Goal: Task Accomplishment & Management: Manage account settings

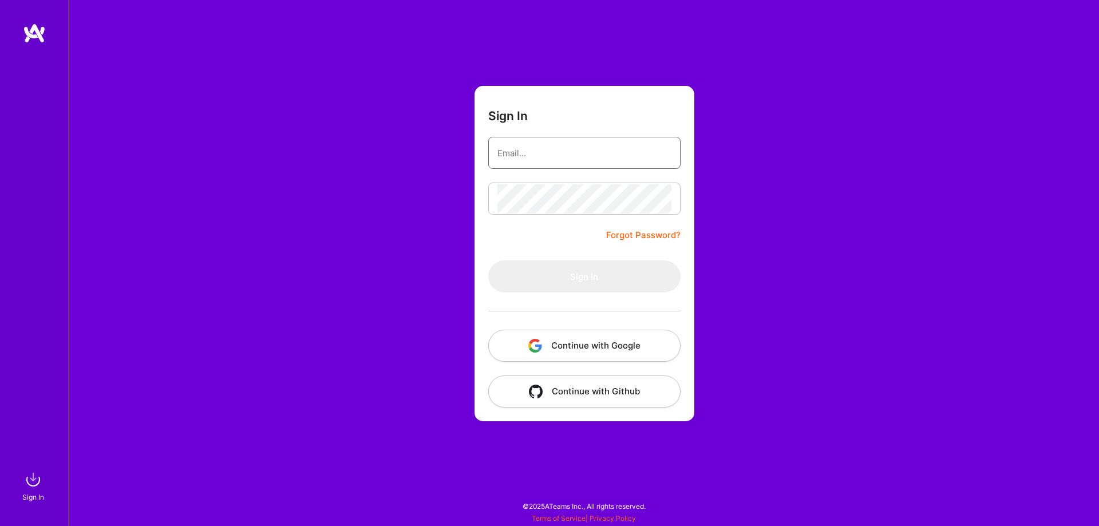
type input "[PERSON_NAME][EMAIL_ADDRESS][DOMAIN_NAME]"
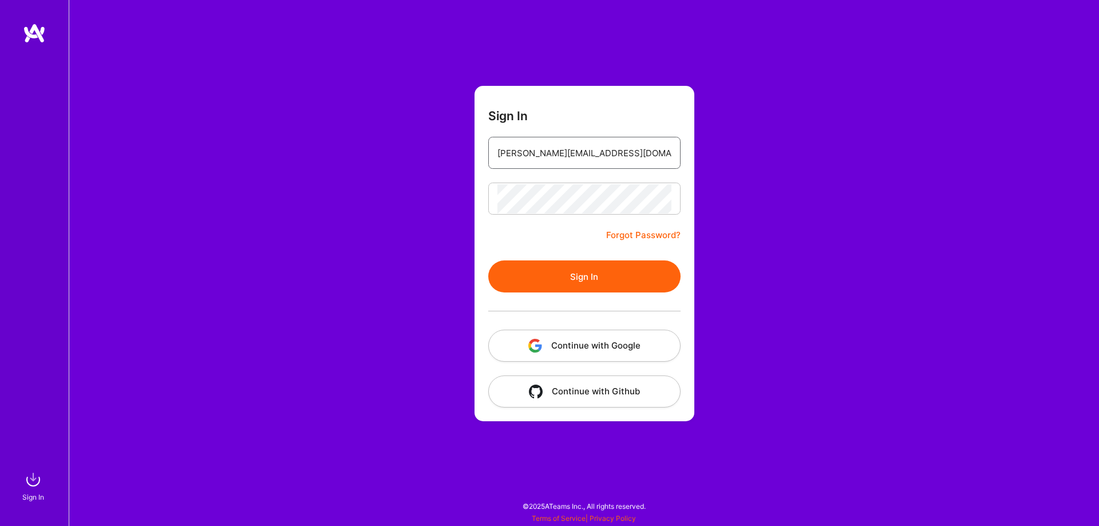
click at [543, 152] on input "[PERSON_NAME][EMAIL_ADDRESS][DOMAIN_NAME]" at bounding box center [584, 153] width 174 height 29
click at [557, 281] on button "Sign In" at bounding box center [584, 276] width 192 height 32
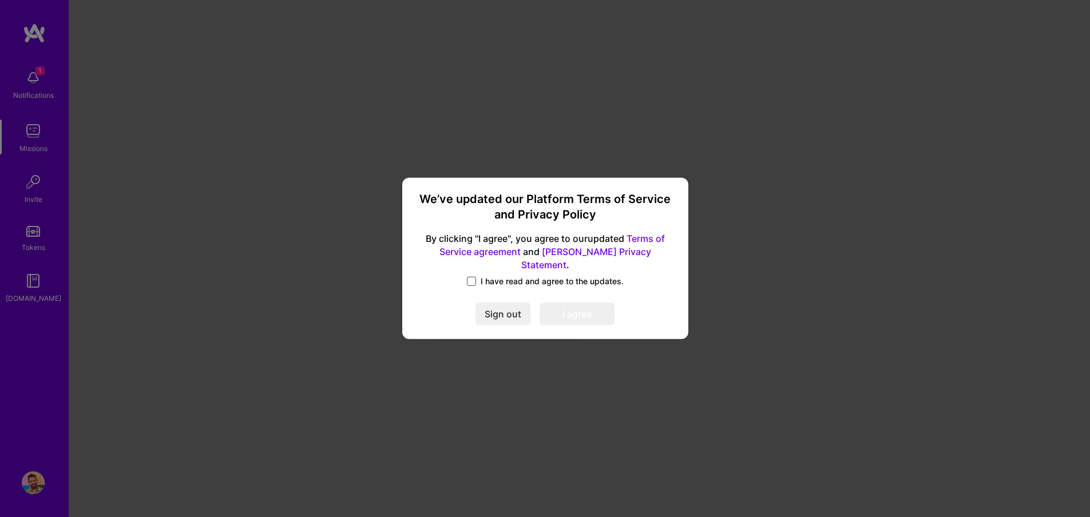
click at [472, 277] on span at bounding box center [471, 281] width 9 height 9
click at [0, 0] on input "I have read and agree to the updates." at bounding box center [0, 0] width 0 height 0
click at [591, 314] on button "I agree" at bounding box center [577, 314] width 75 height 23
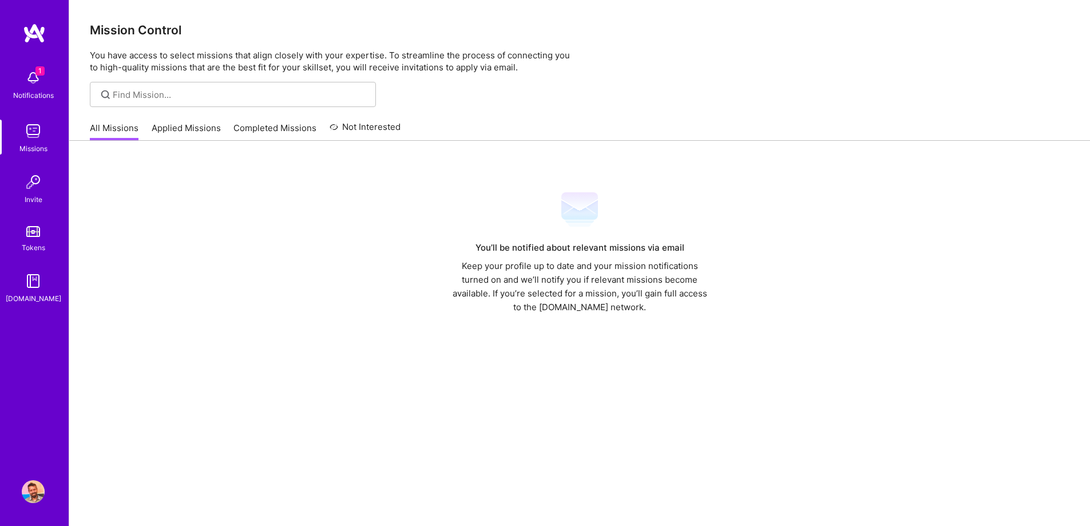
click at [39, 70] on span "1" at bounding box center [39, 70] width 9 height 9
click at [37, 30] on img at bounding box center [34, 33] width 23 height 21
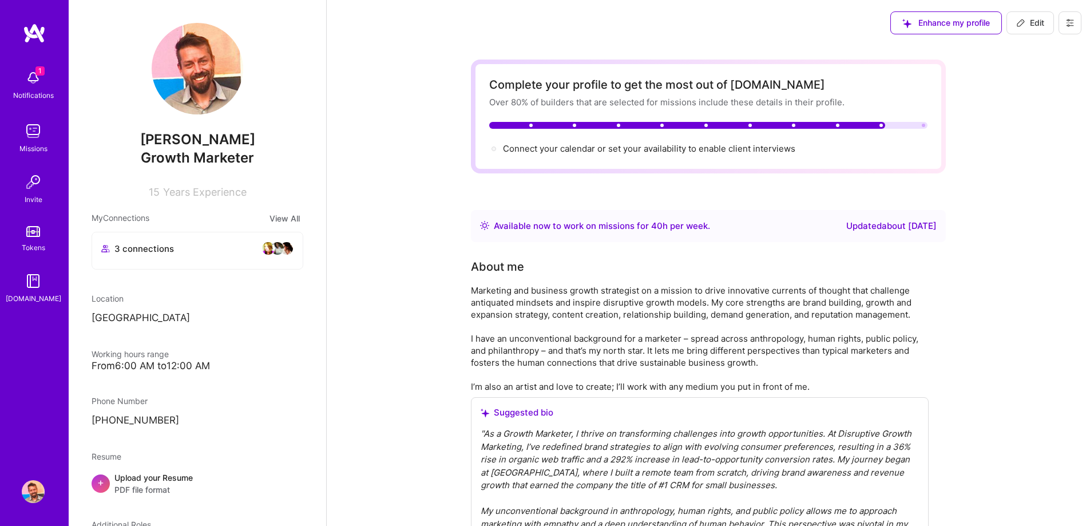
click at [27, 494] on img at bounding box center [33, 491] width 23 height 23
click at [33, 493] on img at bounding box center [33, 491] width 23 height 23
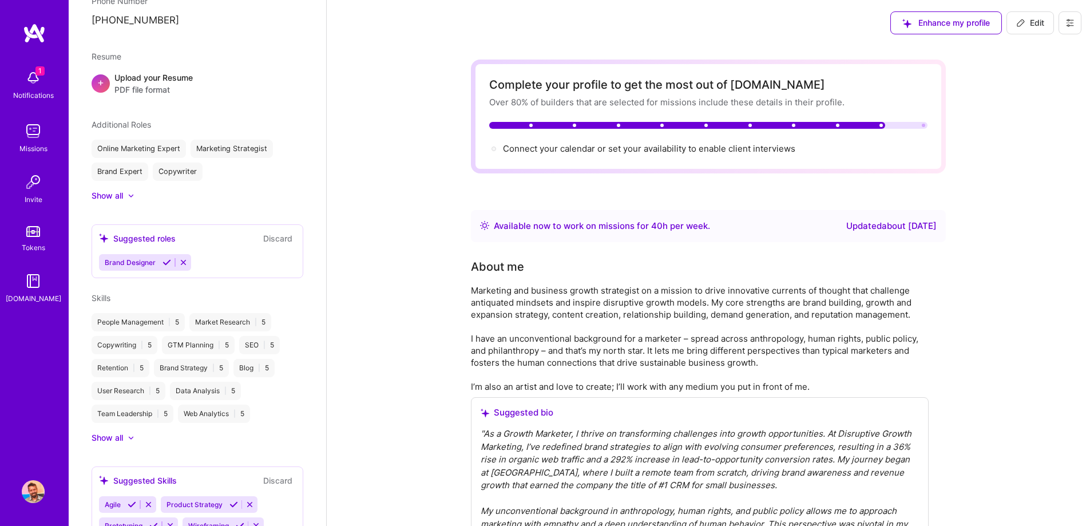
scroll to position [481, 0]
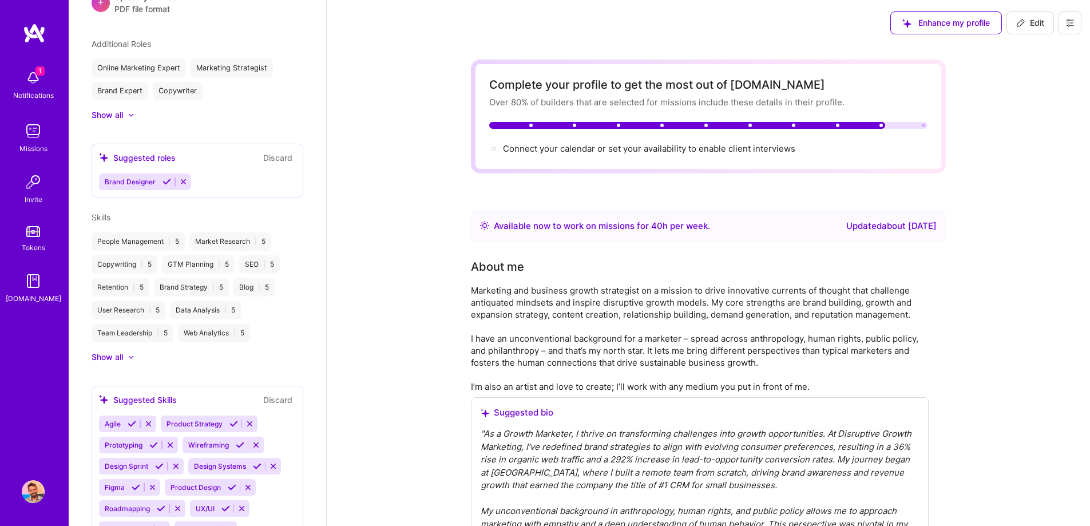
click at [1034, 32] on button "Edit" at bounding box center [1031, 22] width 48 height 23
select select "US"
select select "Right Now"
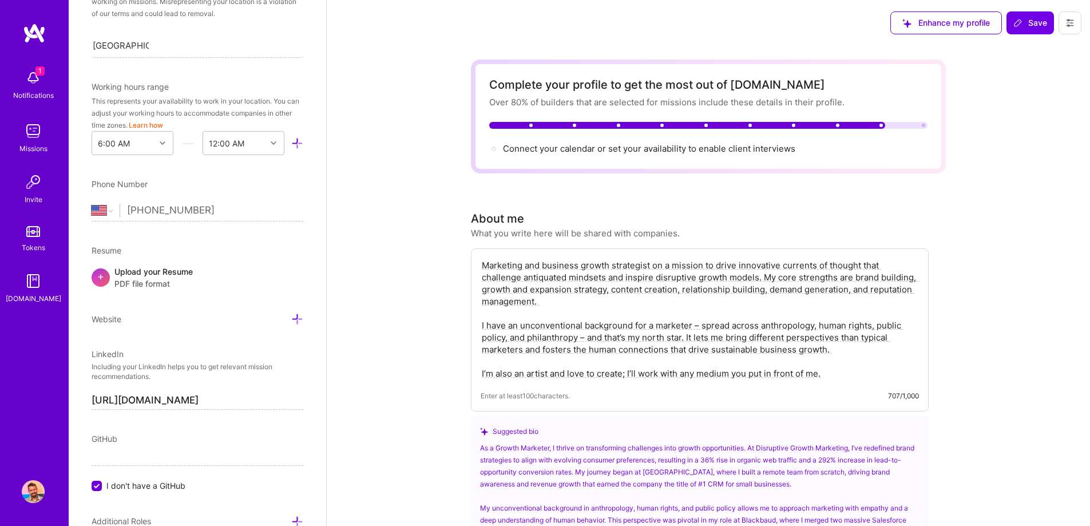
scroll to position [0, 0]
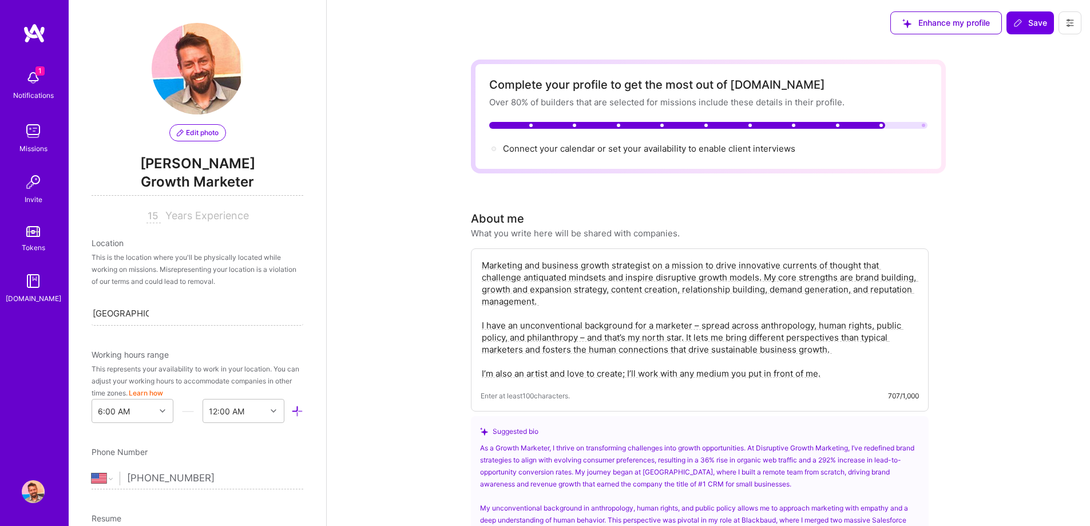
click at [32, 129] on img at bounding box center [33, 131] width 23 height 23
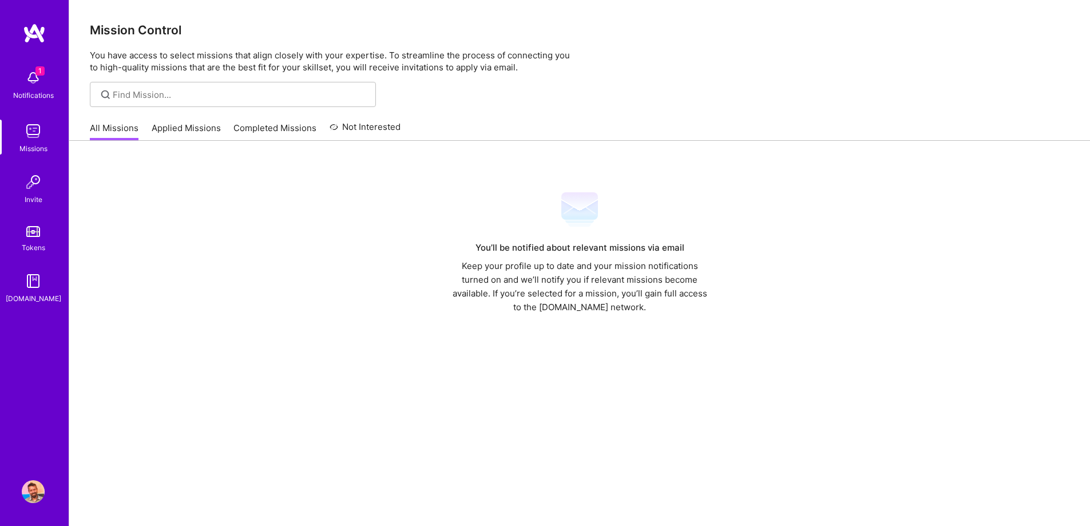
click at [43, 36] on img at bounding box center [34, 33] width 23 height 21
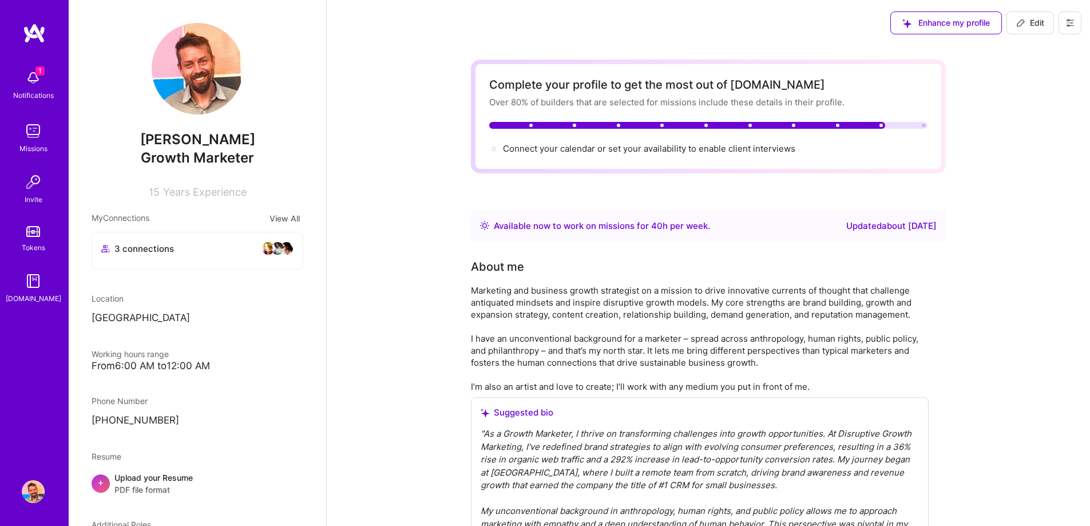
click at [1071, 21] on icon at bounding box center [1070, 22] width 9 height 9
click at [1040, 45] on button "Settings" at bounding box center [1039, 48] width 86 height 29
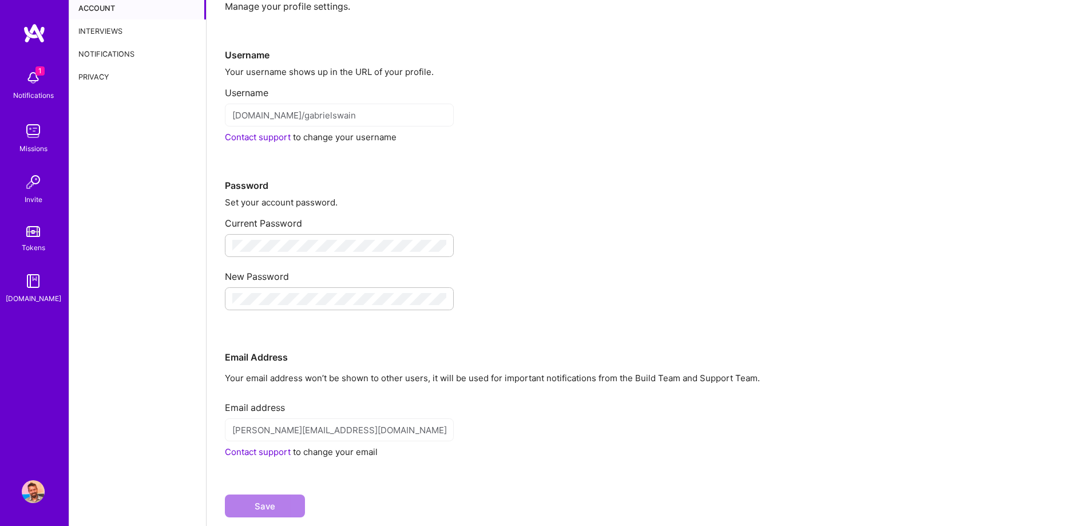
scroll to position [62, 0]
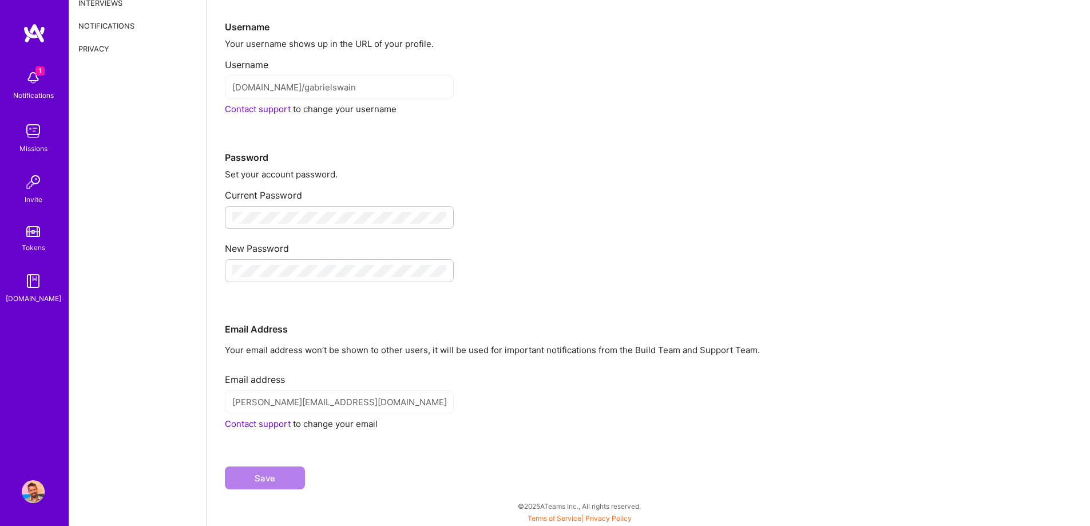
click at [268, 409] on div "[PERSON_NAME][EMAIL_ADDRESS][DOMAIN_NAME]" at bounding box center [339, 401] width 229 height 23
click at [267, 420] on link "Contact support" at bounding box center [258, 423] width 66 height 11
click at [264, 427] on link "Contact support" at bounding box center [258, 423] width 66 height 11
